Goal: Task Accomplishment & Management: Complete application form

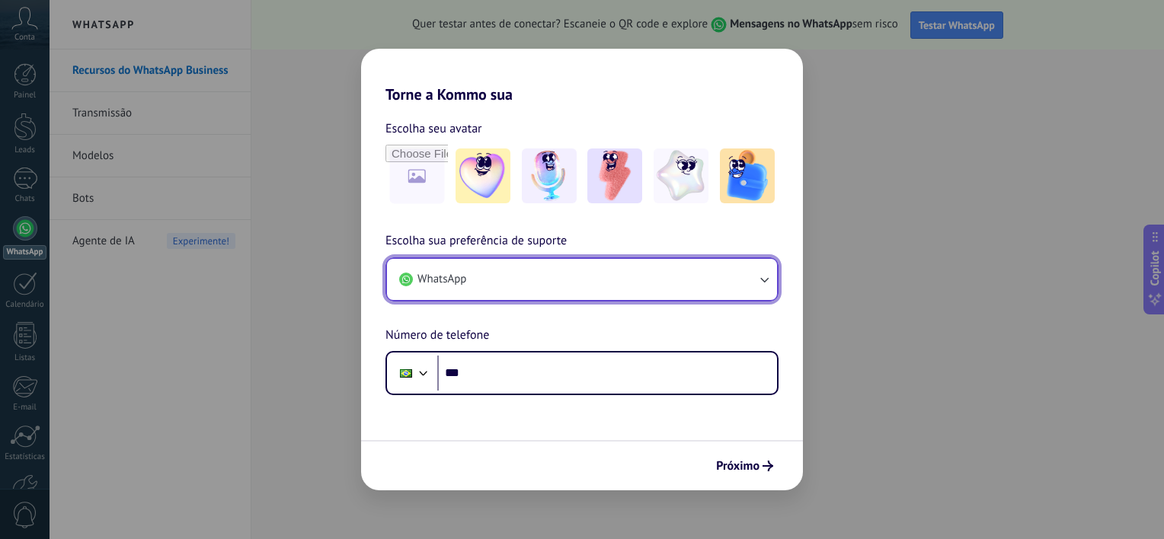
click at [770, 275] on icon "button" at bounding box center [764, 279] width 15 height 15
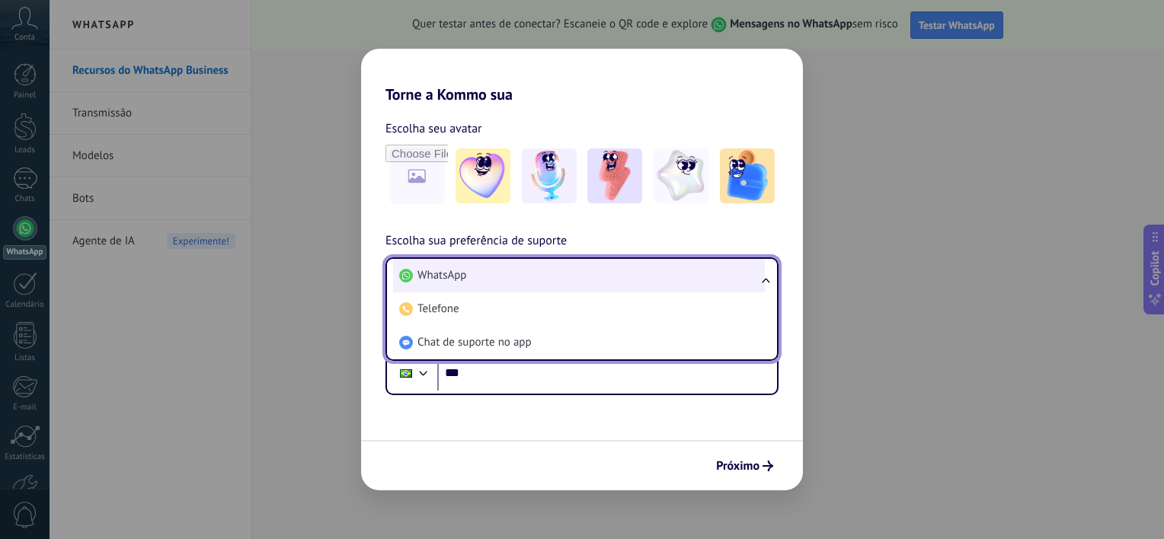
click at [491, 275] on li "WhatsApp" at bounding box center [579, 276] width 372 height 34
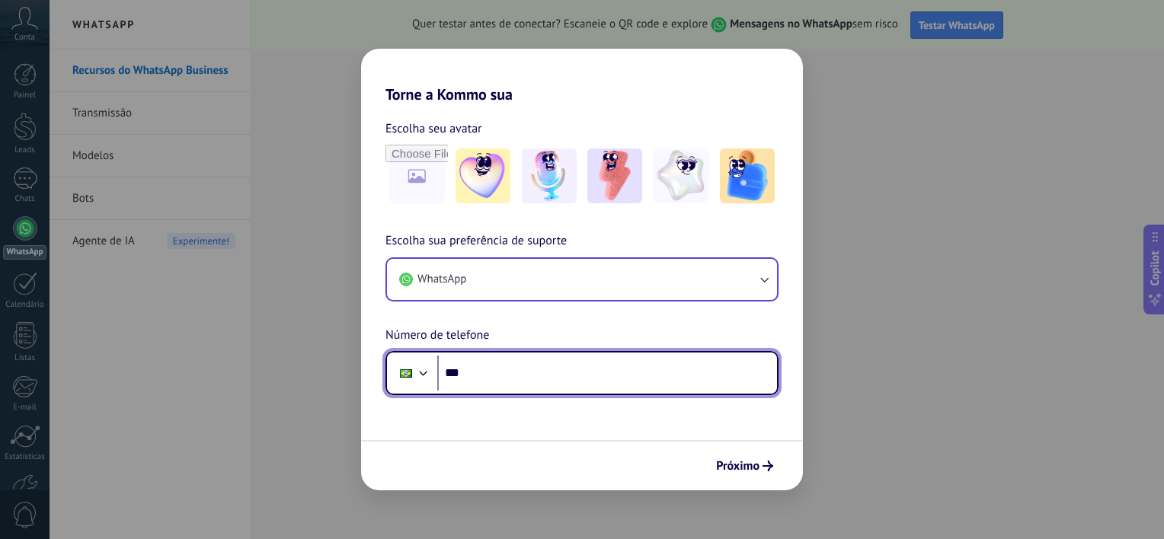
click at [472, 374] on input "***" at bounding box center [607, 373] width 340 height 35
type input "**********"
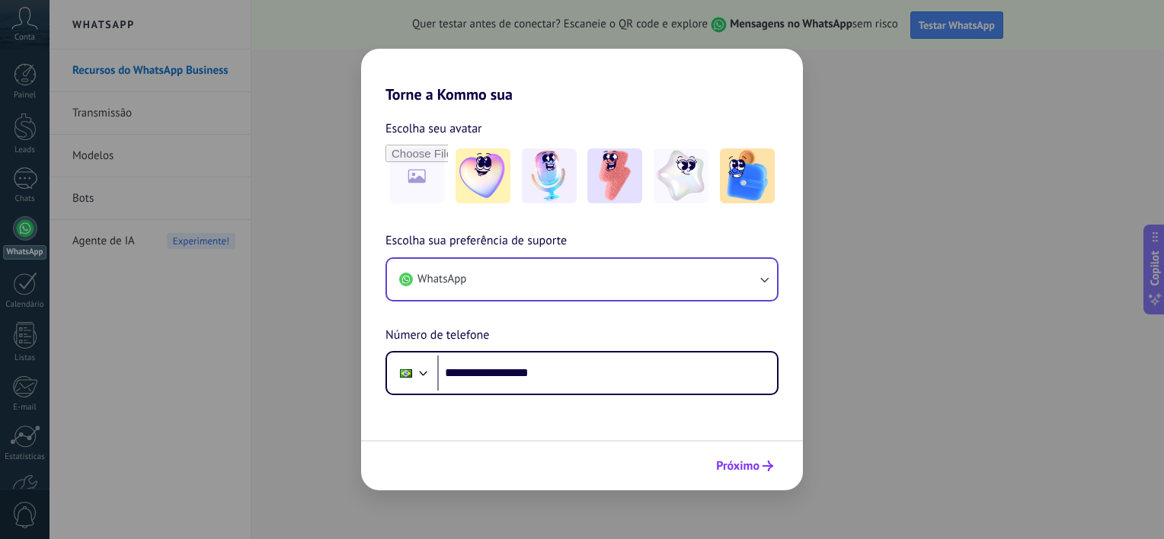
click at [741, 467] on span "Próximo" at bounding box center [737, 466] width 43 height 11
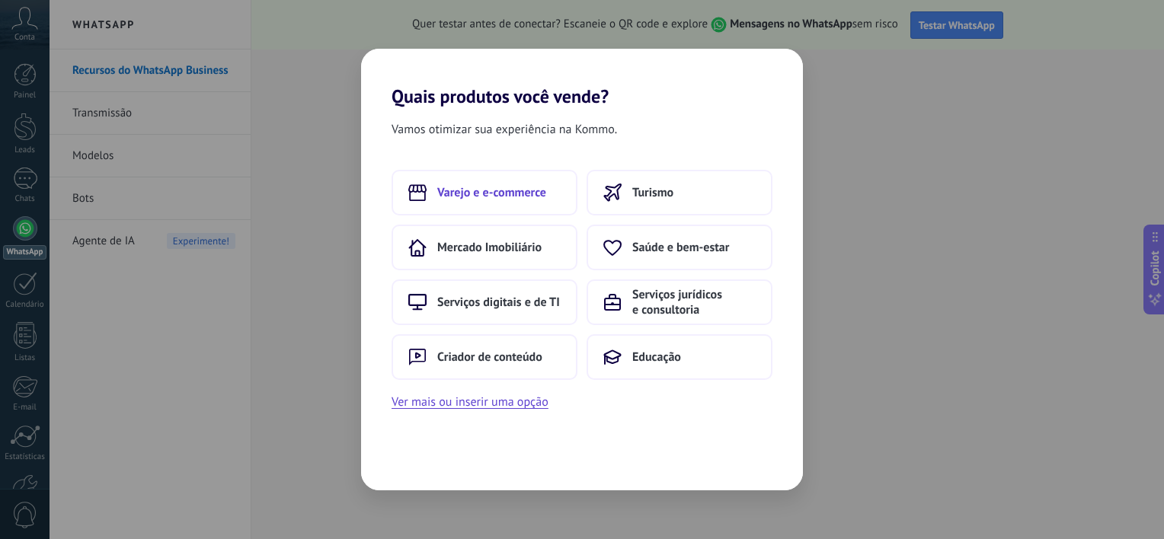
click at [510, 191] on span "Varejo e e-commerce" at bounding box center [491, 192] width 109 height 15
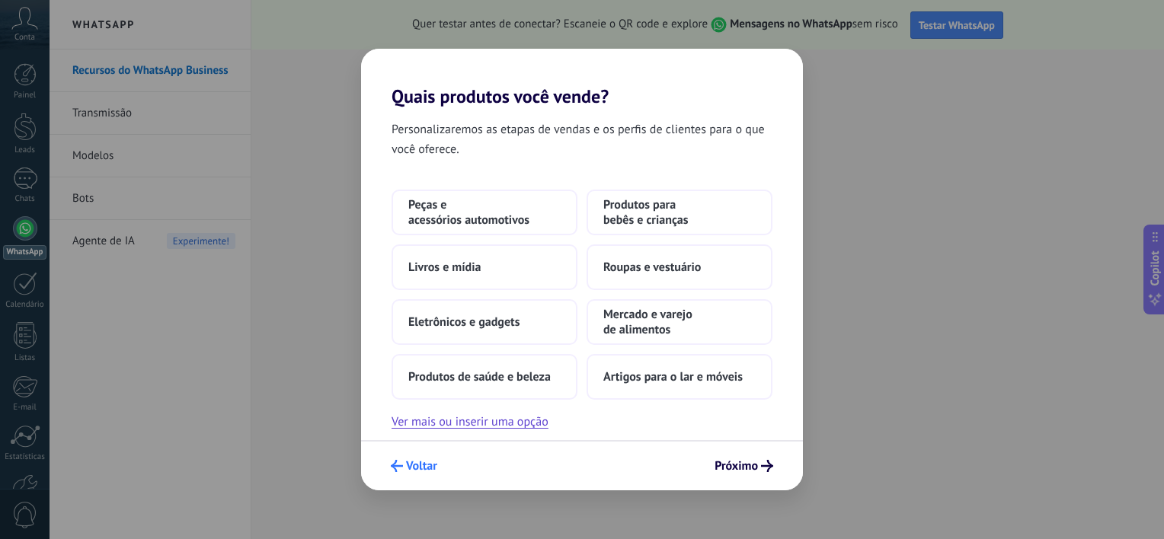
click at [398, 466] on use "submit" at bounding box center [397, 466] width 12 height 12
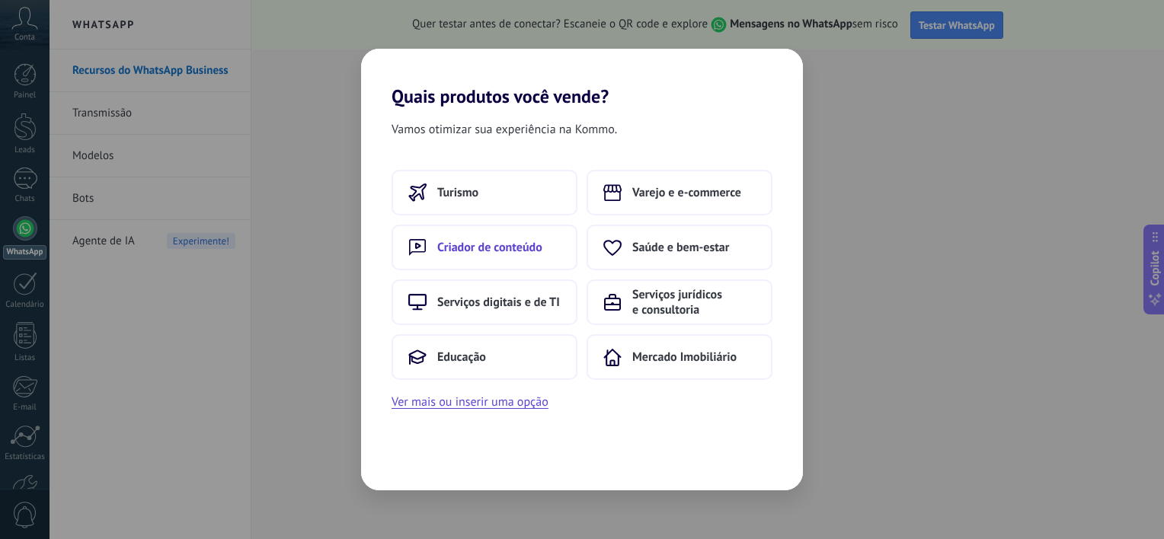
click at [520, 246] on span "Criador de conteúdo" at bounding box center [489, 247] width 105 height 15
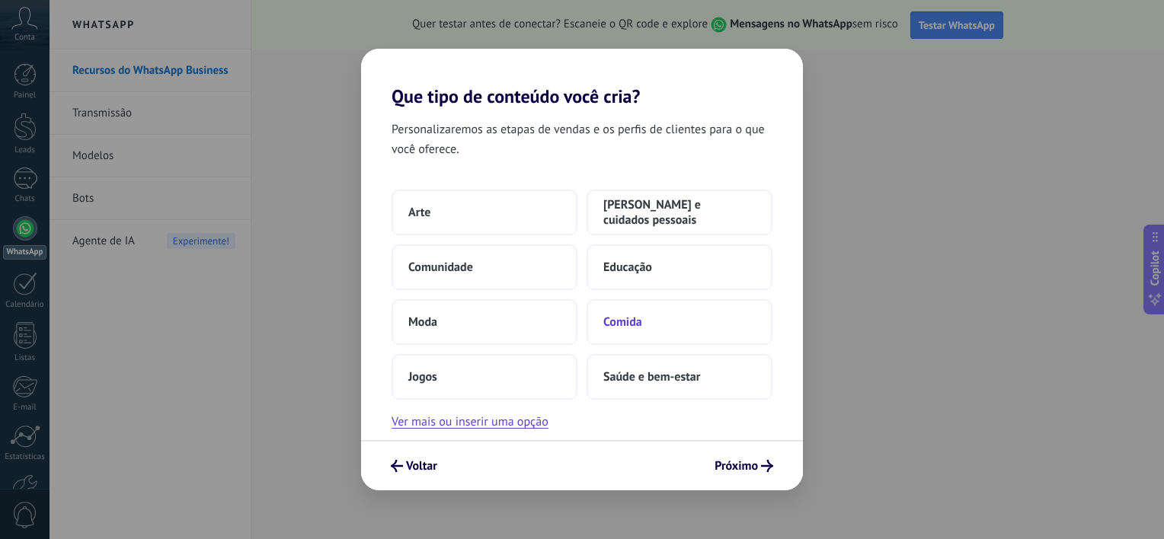
click at [629, 322] on span "Comida" at bounding box center [622, 322] width 39 height 15
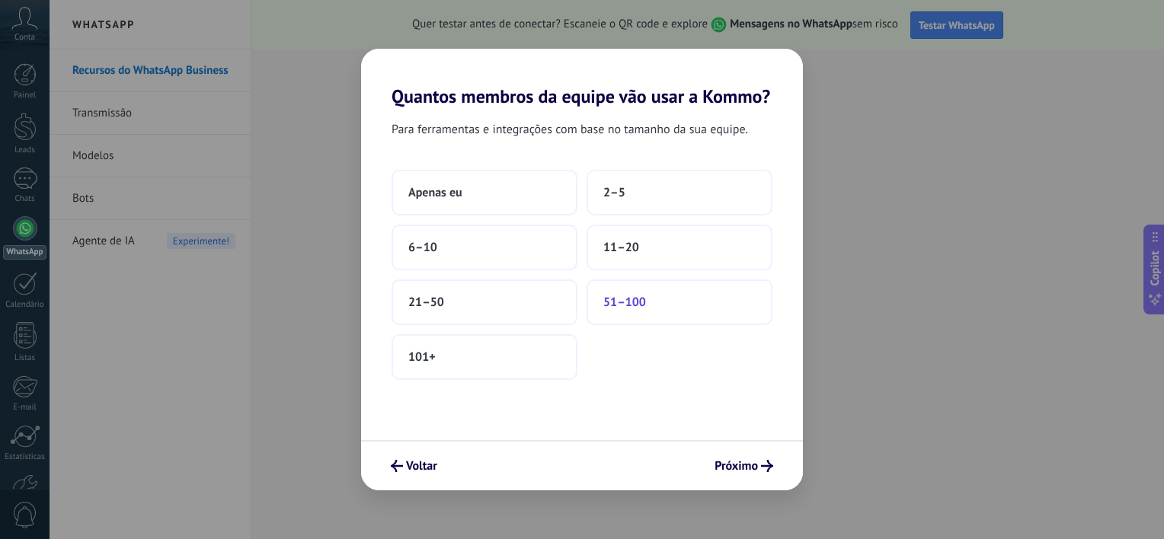
click at [632, 303] on span "51–100" at bounding box center [624, 302] width 43 height 15
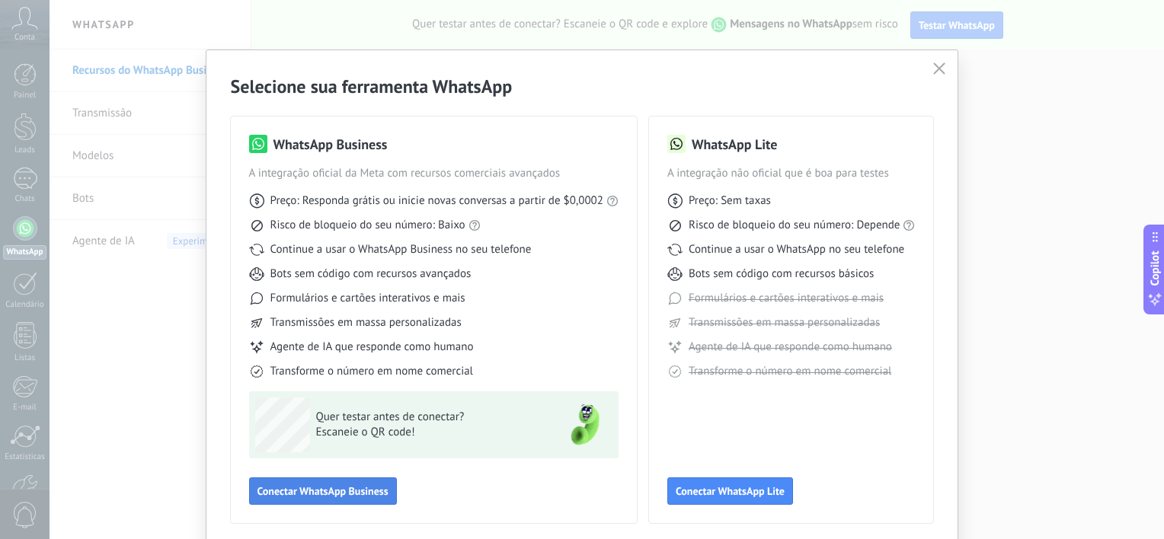
click at [318, 494] on span "Conectar WhatsApp Business" at bounding box center [323, 491] width 131 height 11
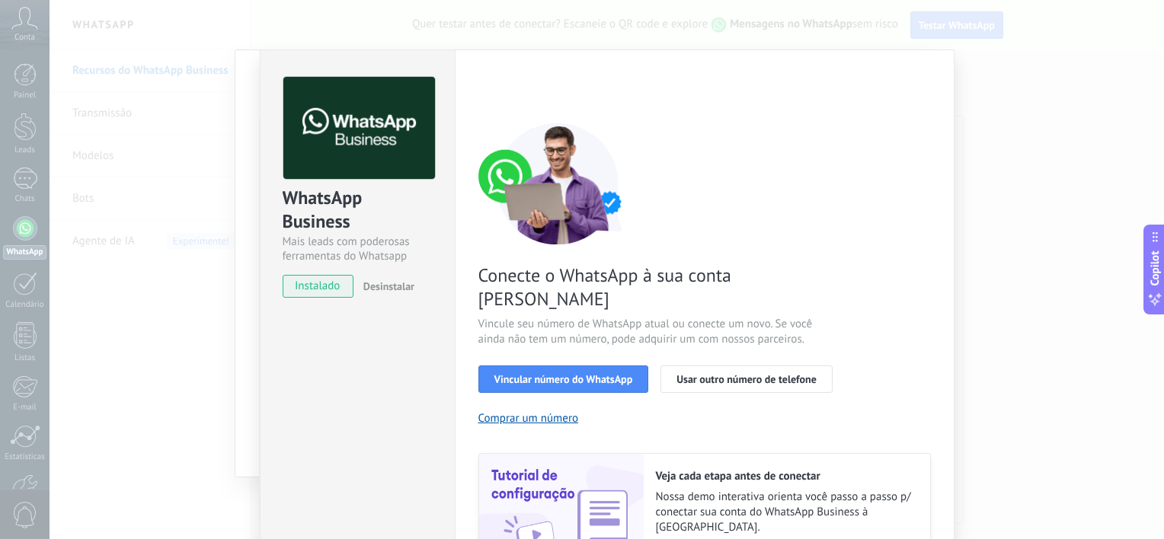
click at [321, 283] on span "instalado" at bounding box center [317, 286] width 69 height 23
click at [598, 374] on span "Vincular número do WhatsApp" at bounding box center [563, 379] width 139 height 11
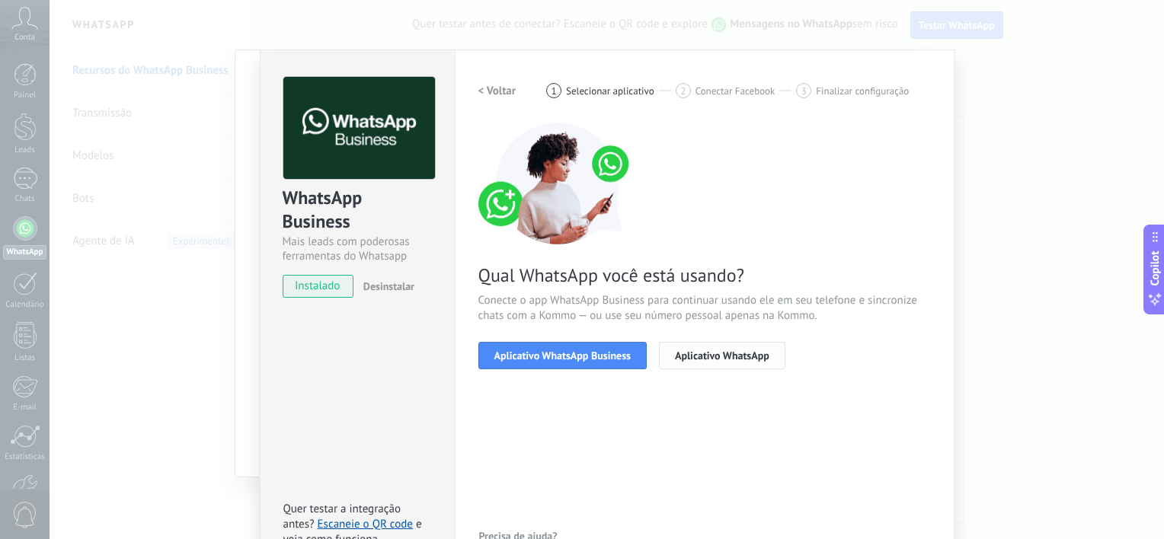
click at [715, 359] on span "Aplicativo WhatsApp" at bounding box center [722, 355] width 94 height 11
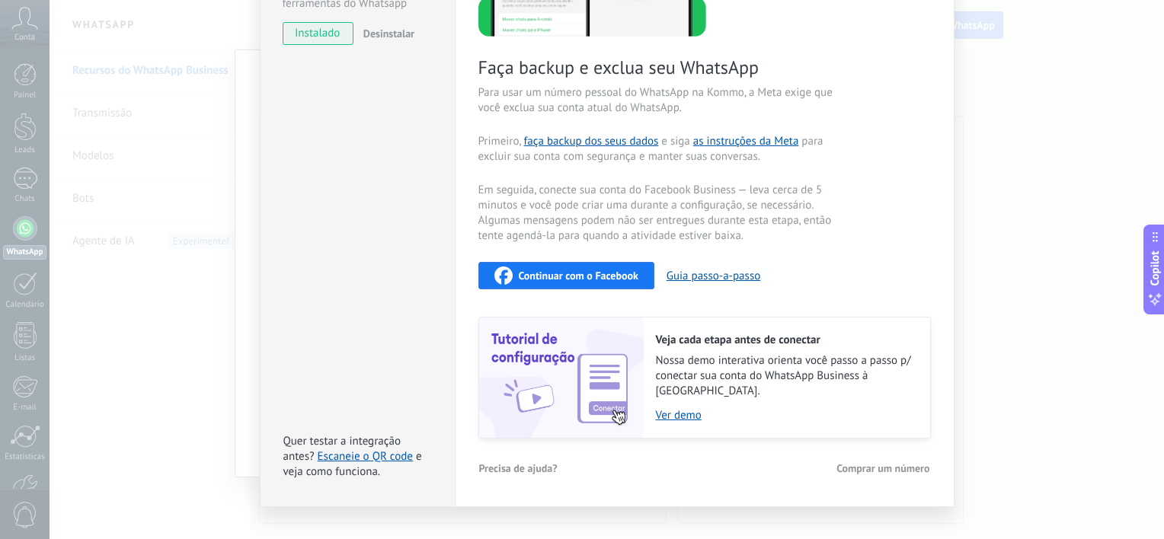
scroll to position [255, 0]
